Goal: Complete application form

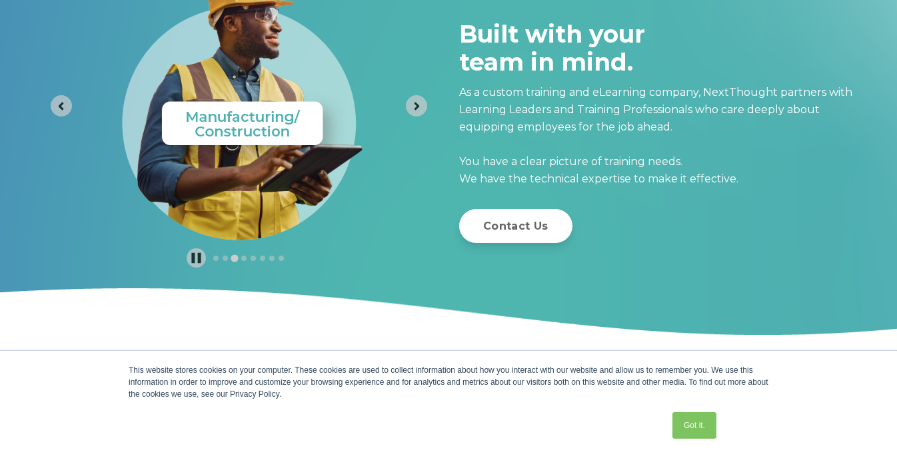
scroll to position [7185, 0]
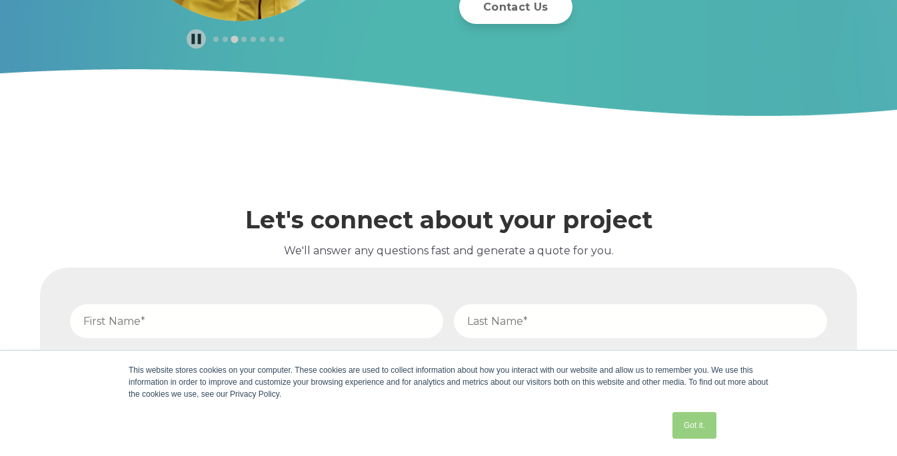
click at [693, 421] on link "Got it." at bounding box center [694, 425] width 44 height 27
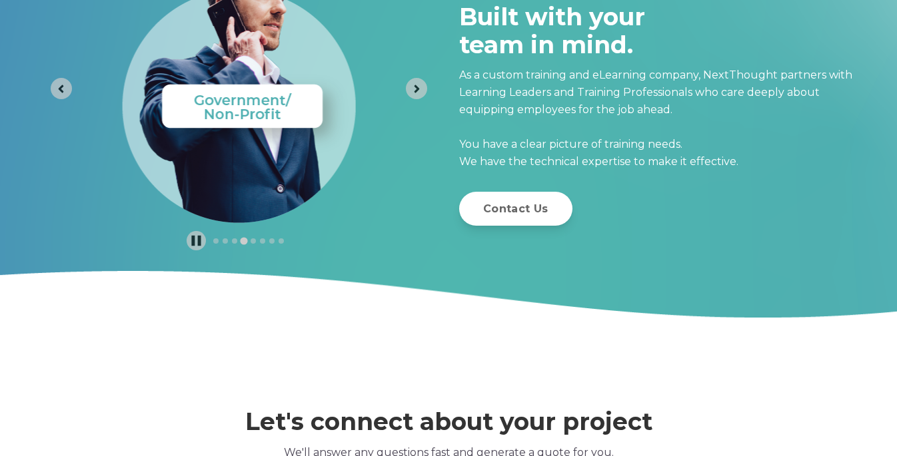
scroll to position [6870, 0]
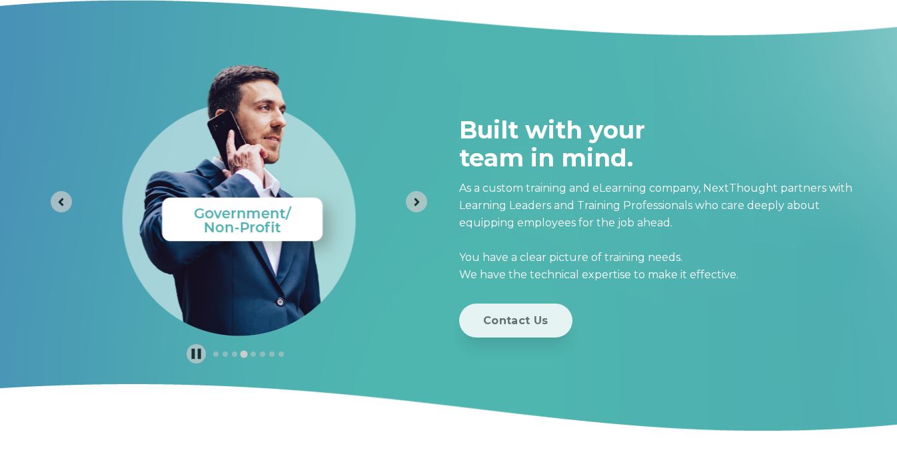
click at [524, 322] on link "Contact Us" at bounding box center [515, 321] width 113 height 34
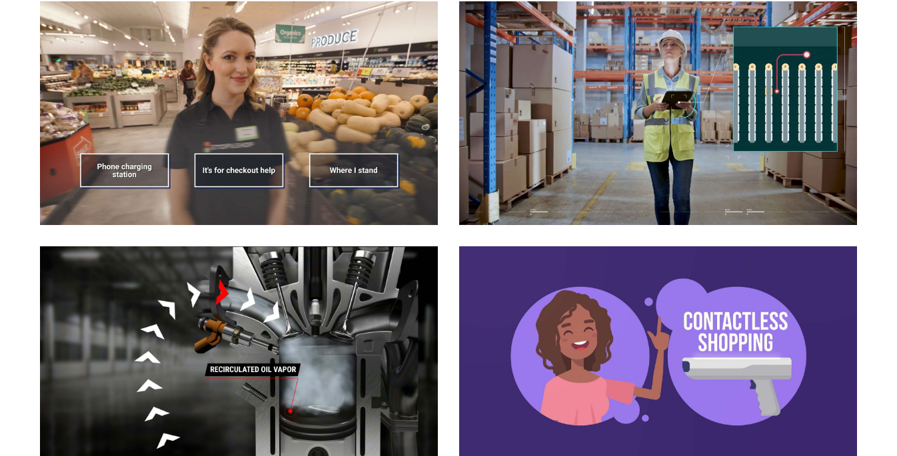
scroll to position [1356, 0]
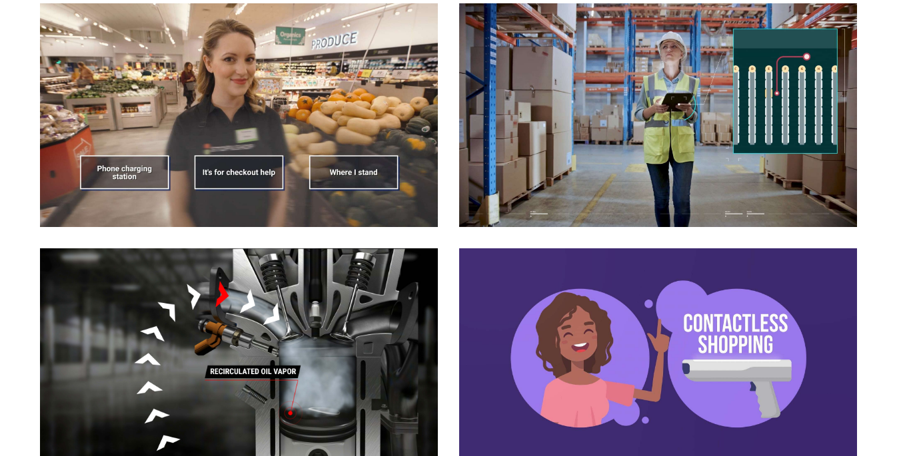
click at [649, 111] on img at bounding box center [658, 115] width 398 height 224
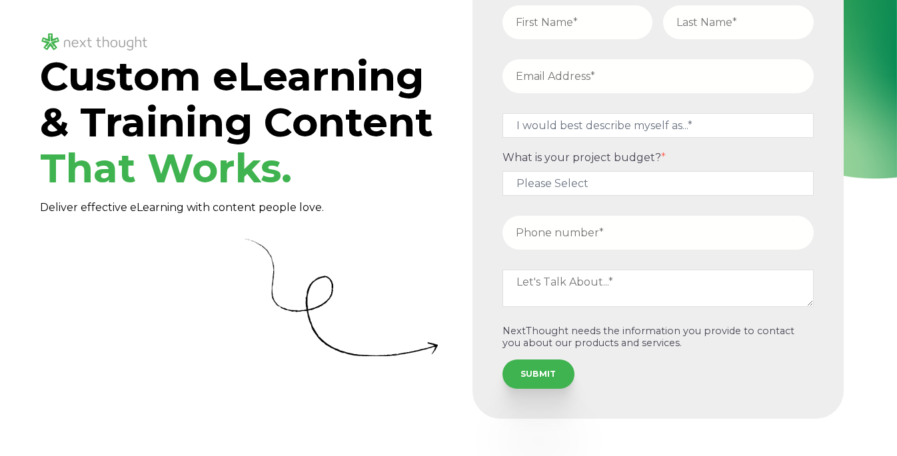
scroll to position [133, 0]
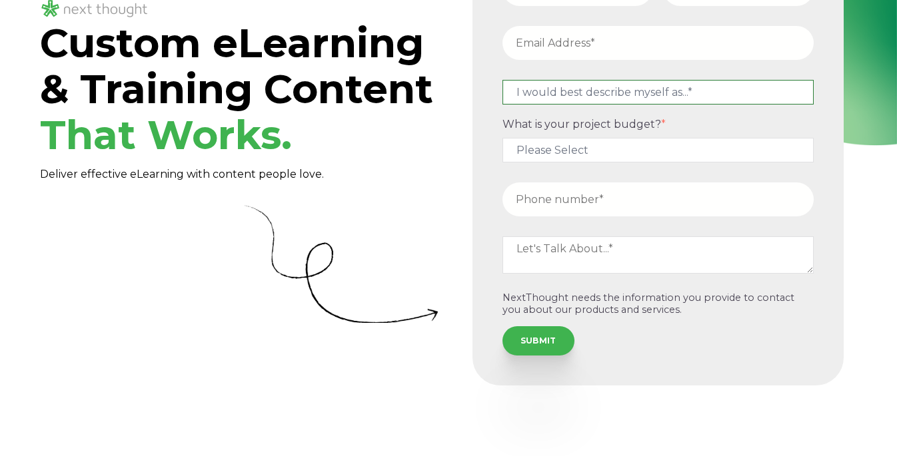
click at [697, 87] on select "I would best describe myself as...* Other I am an executive or owner of a compa…" at bounding box center [657, 92] width 311 height 25
select select "persona_10"
click at [502, 80] on select "I would best describe myself as...* Other I am an executive or owner of a compa…" at bounding box center [657, 92] width 311 height 25
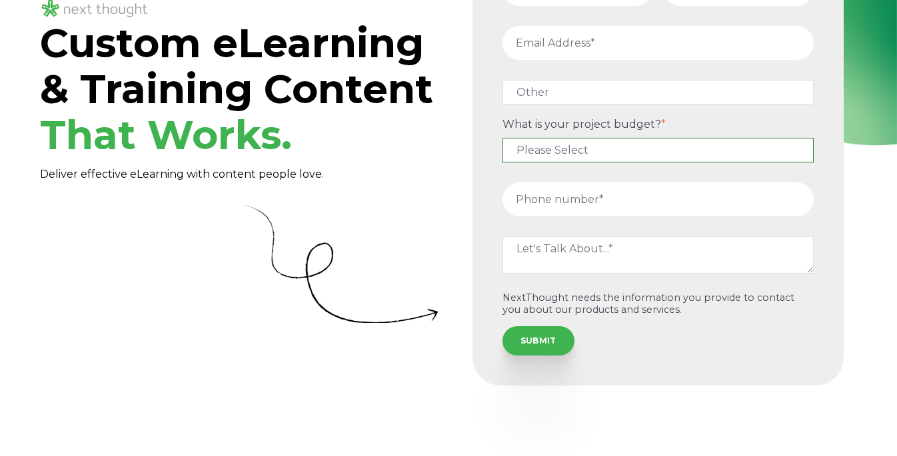
click at [629, 148] on select "Please Select $5,000 - $15,000 $15,000 - $25,000 $25,000 - $50,000 $50,000+" at bounding box center [657, 150] width 311 height 25
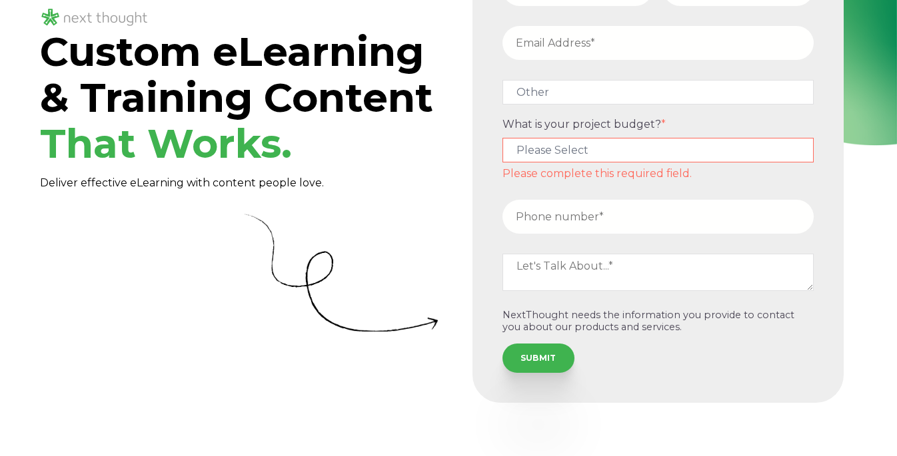
scroll to position [141, 0]
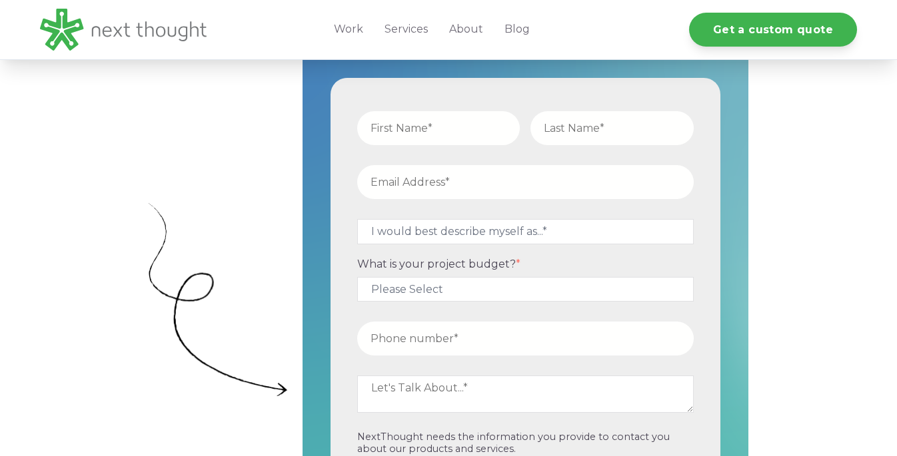
scroll to position [465, 0]
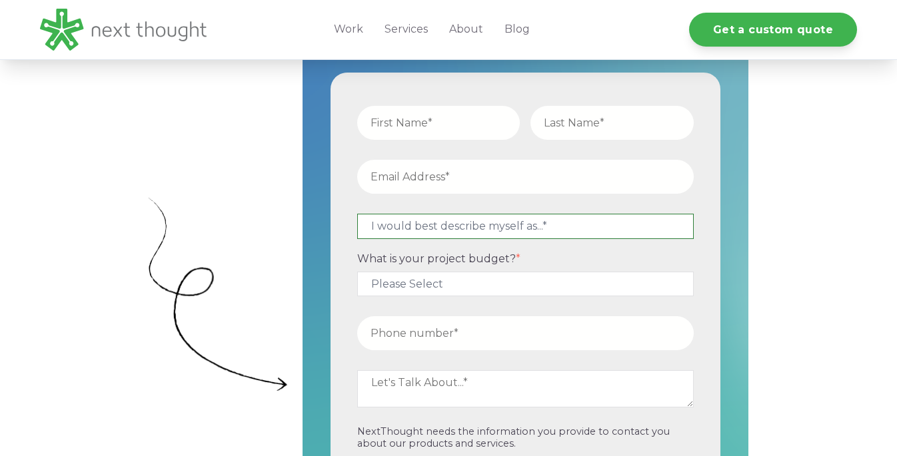
click at [497, 227] on select "I would best describe myself as...* Other I am an executive or owner of a compa…" at bounding box center [525, 226] width 336 height 25
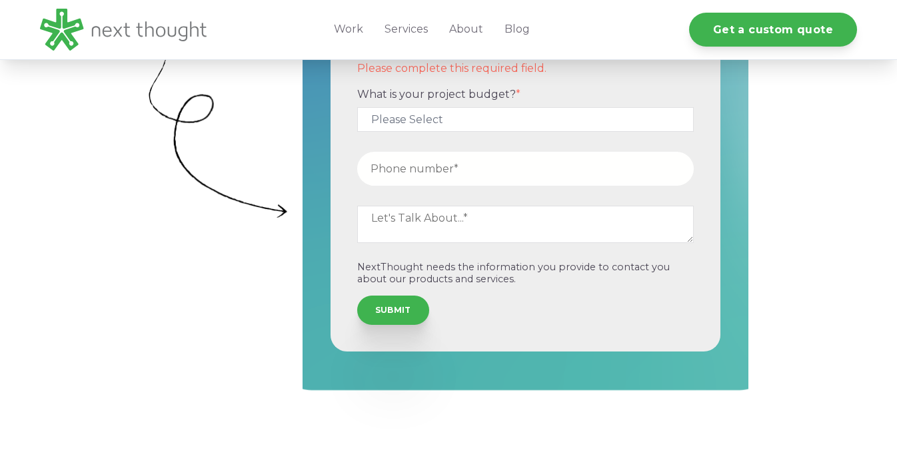
scroll to position [655, 0]
